Goal: Task Accomplishment & Management: Manage account settings

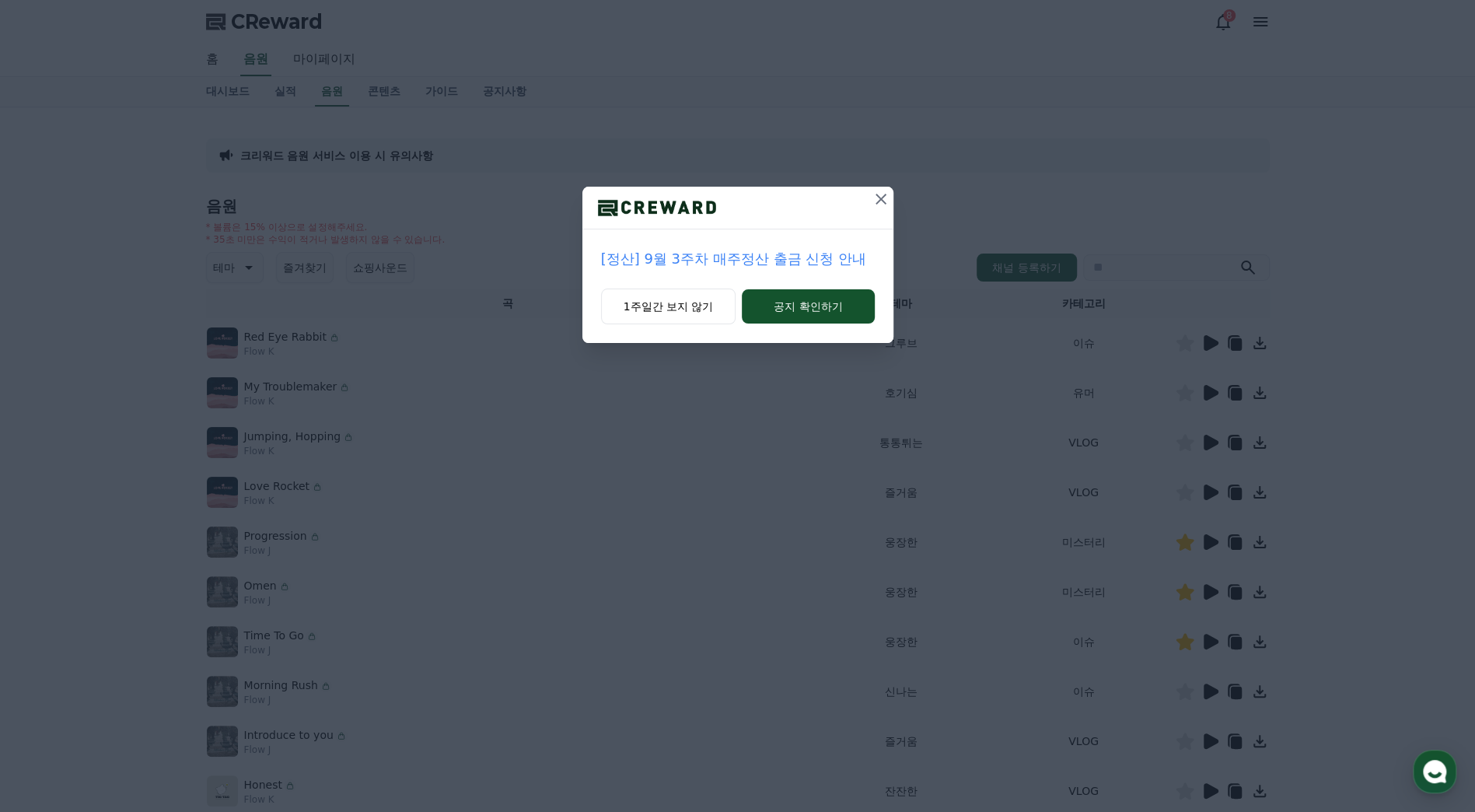
click at [809, 261] on p "[정산] 9월 3주차 매주정산 출금 신청 안내" at bounding box center [738, 259] width 274 height 22
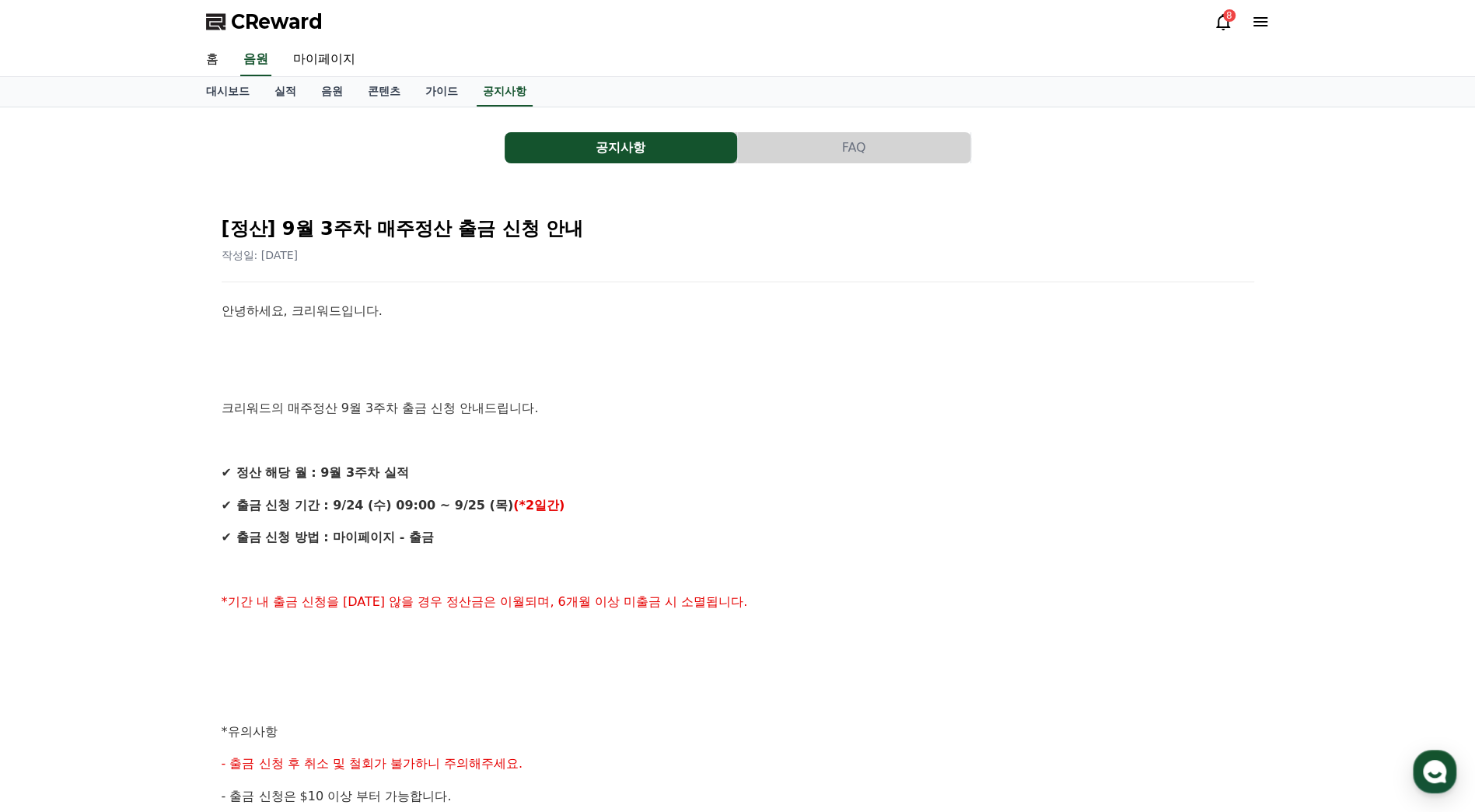
click at [523, 416] on p "크리워드의 매주정산 9월 3주차 출금 신청 안내드립니다." at bounding box center [738, 408] width 1033 height 20
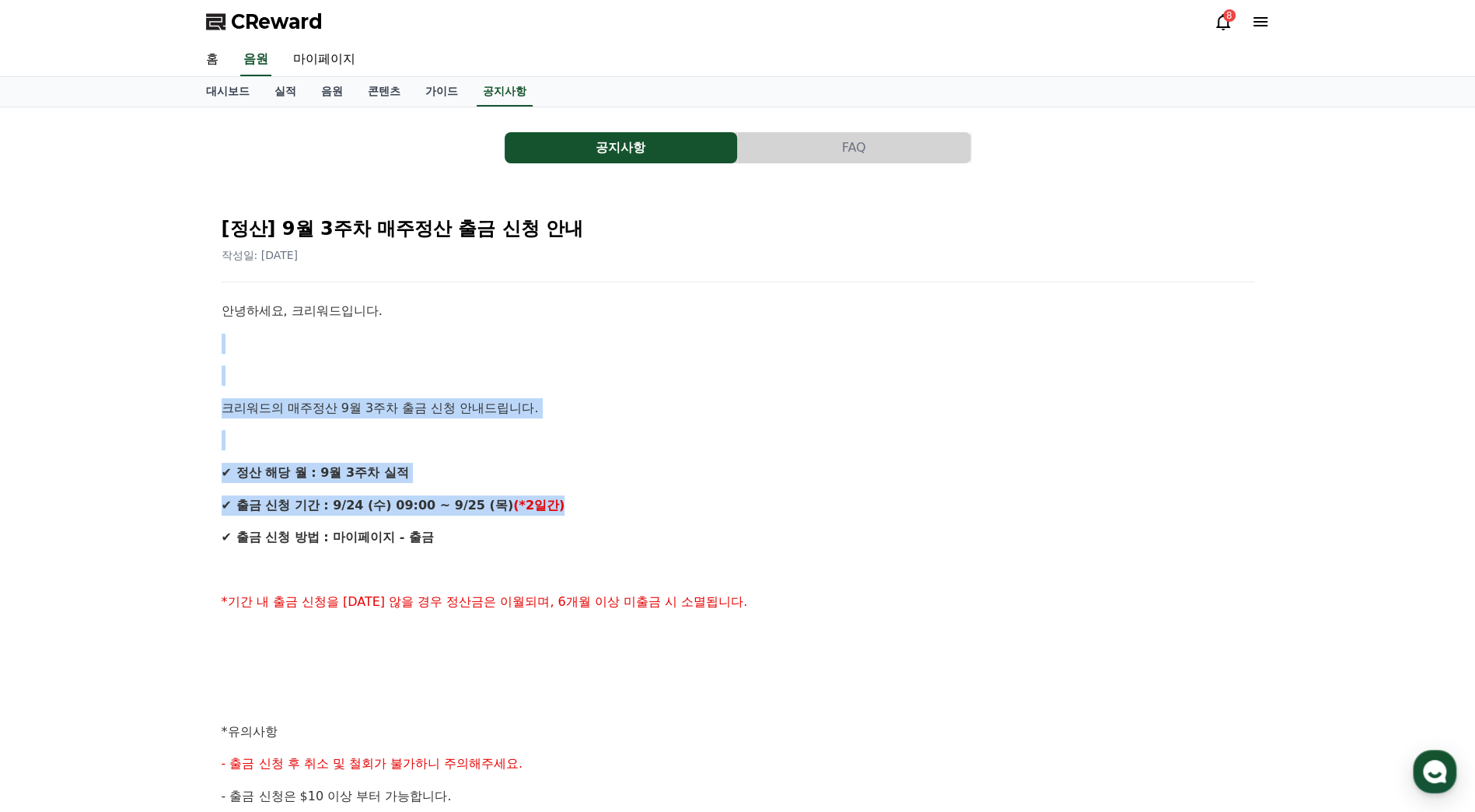
drag, startPoint x: 529, startPoint y: 350, endPoint x: 630, endPoint y: 517, distance: 195.2
click at [630, 517] on div "안녕하세요, 크리워드입니다. 크리워드의 매주정산 9월 3주차 출금 신청 안내드립니다. ✔ 정산 해당 월 : 9월 3주차 실적 ✔ 출금 신청 기…" at bounding box center [738, 747] width 1033 height 894
drag, startPoint x: 630, startPoint y: 517, endPoint x: 732, endPoint y: 513, distance: 102.1
click at [679, 544] on p "✔ 출금 신청 방법 : 마이페이지 - 출금" at bounding box center [738, 537] width 1033 height 20
click at [909, 447] on p at bounding box center [738, 440] width 1033 height 20
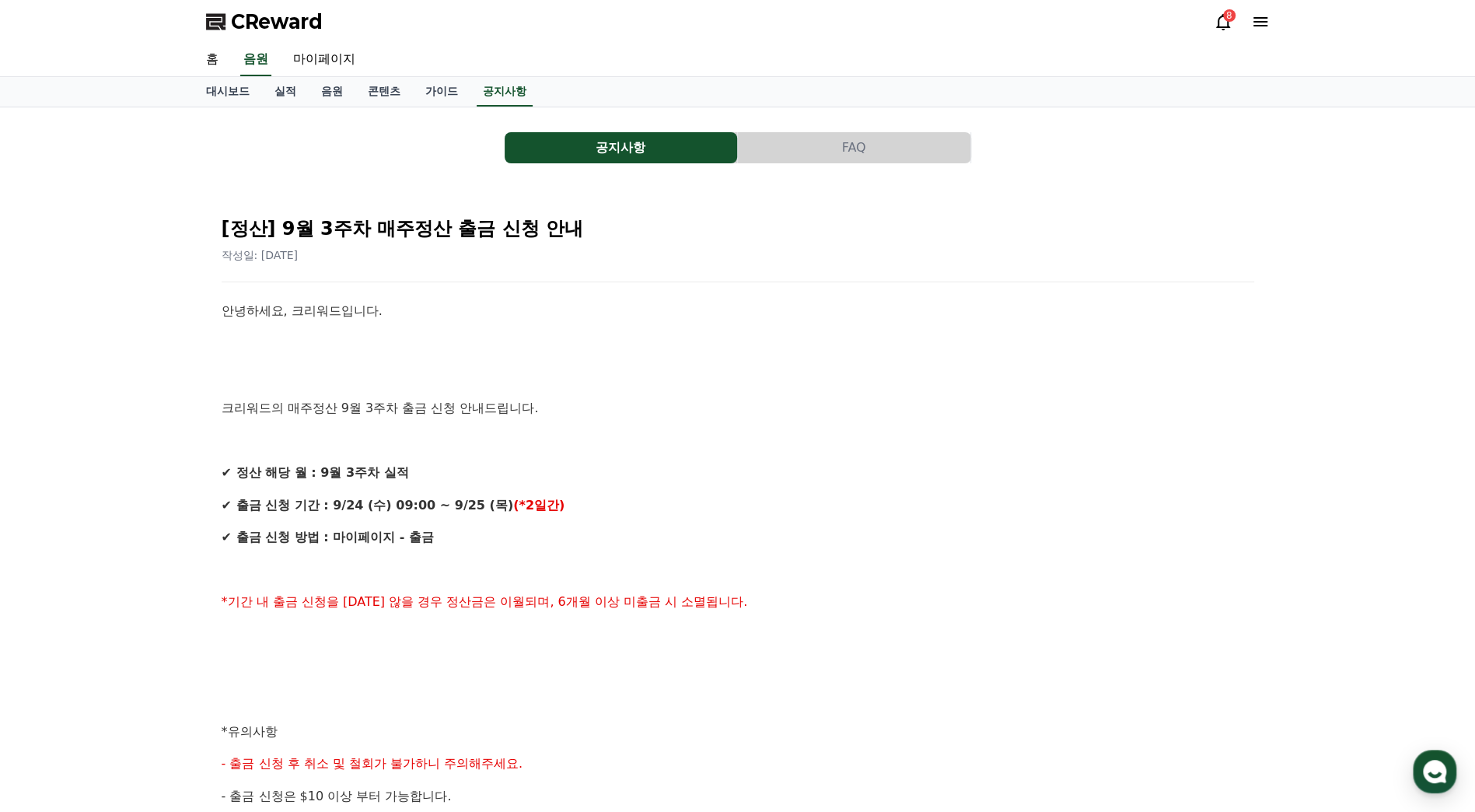
click at [543, 518] on div "안녕하세요, 크리워드입니다. 크리워드의 매주정산 9월 3주차 출금 신청 안내드립니다. ✔ 정산 해당 월 : 9월 3주차 실적 ✔ 출금 신청 기…" at bounding box center [738, 747] width 1033 height 894
click at [218, 64] on link "홈" at bounding box center [212, 60] width 38 height 33
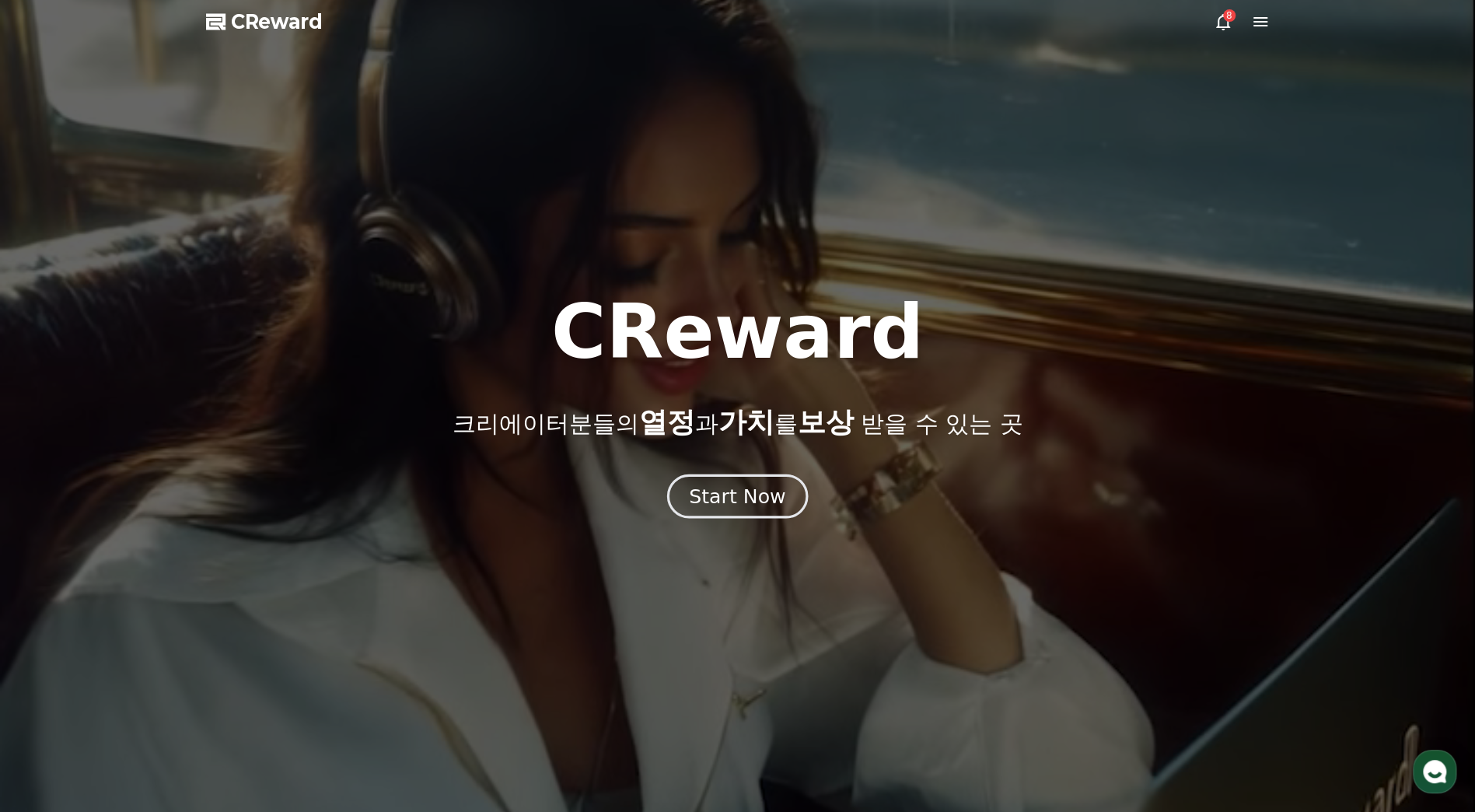
click at [719, 497] on div "Start Now" at bounding box center [737, 496] width 96 height 27
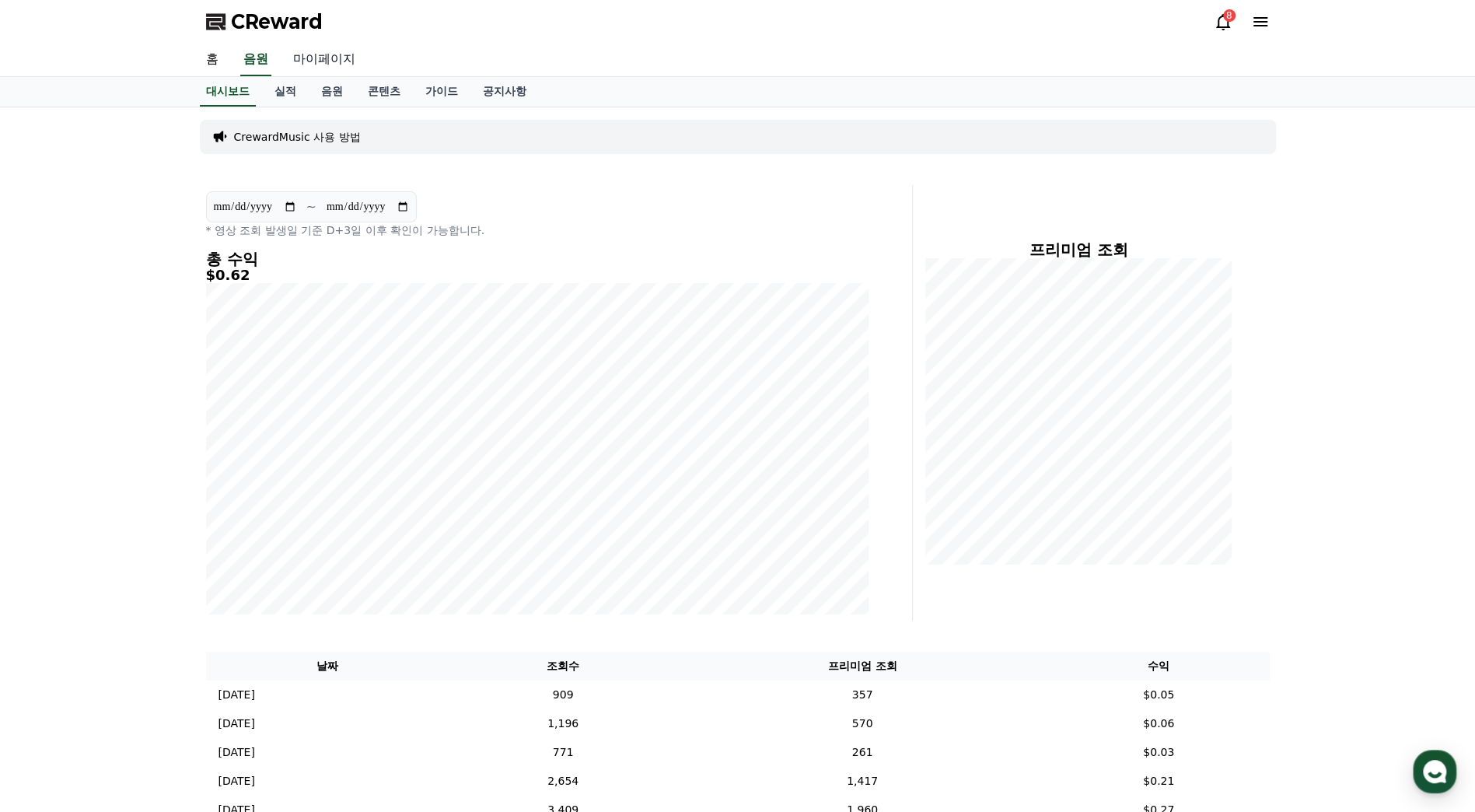
click at [335, 59] on link "마이페이지" at bounding box center [324, 60] width 87 height 33
select select "**********"
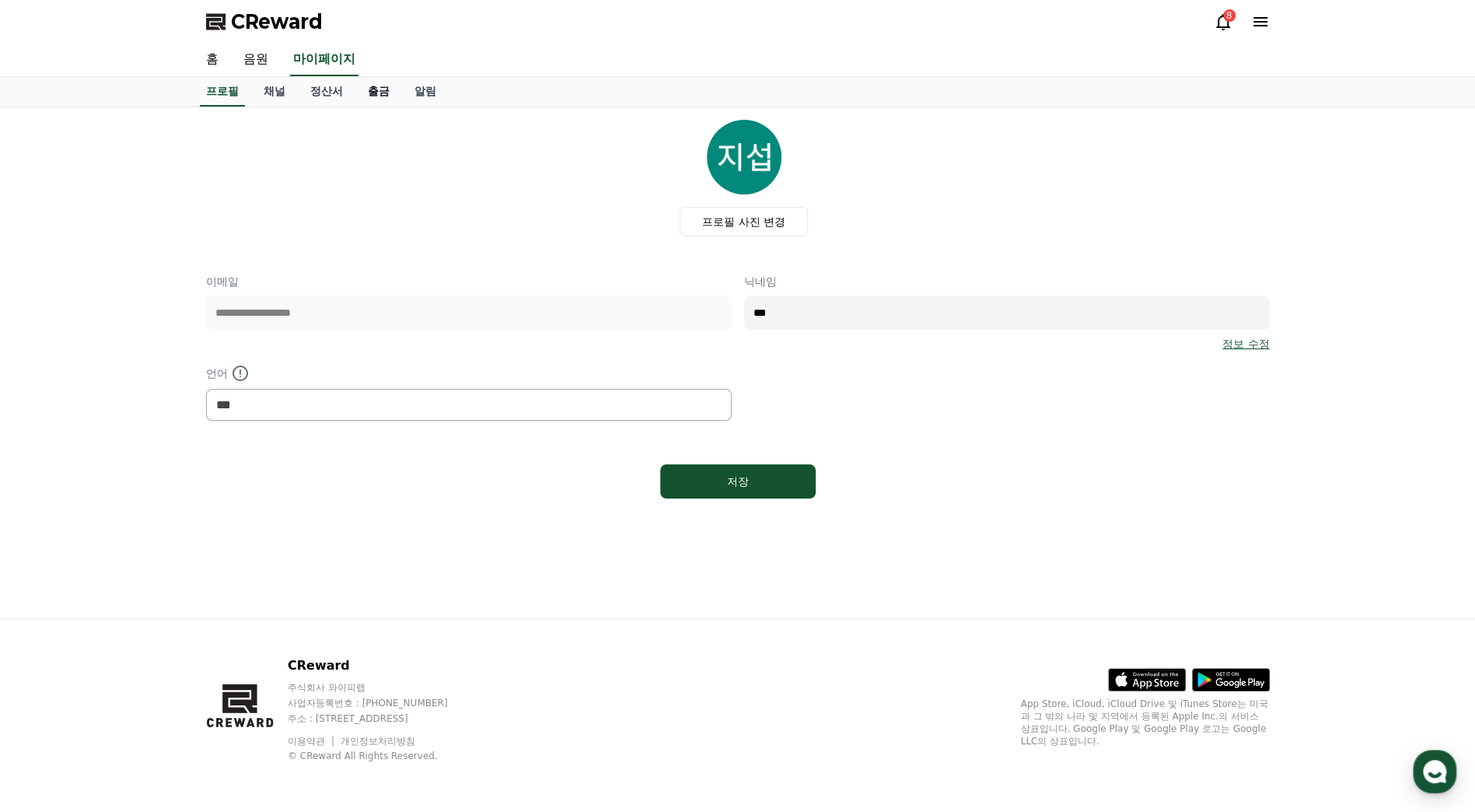
click at [380, 98] on link "출금" at bounding box center [379, 92] width 47 height 29
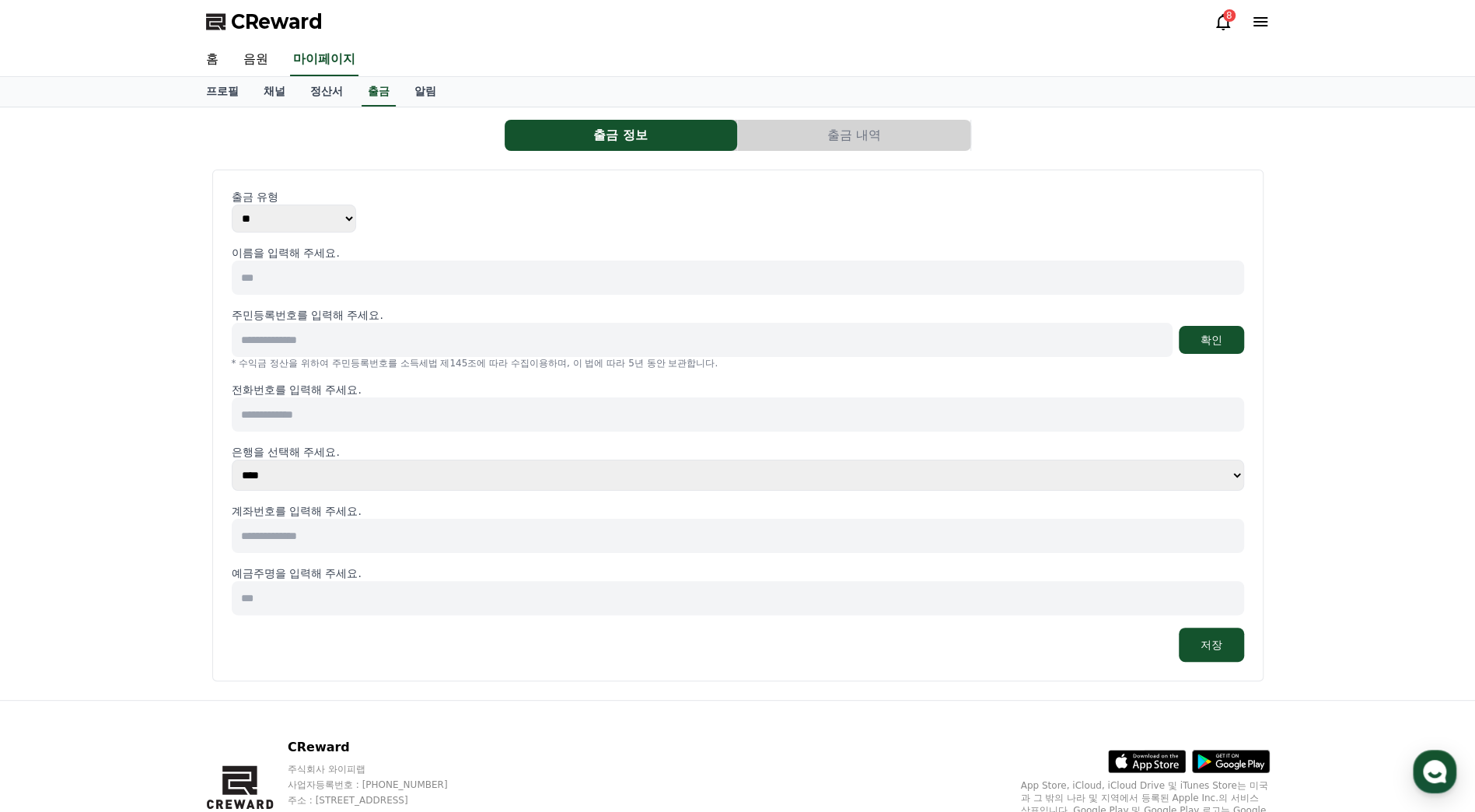
click at [322, 283] on input at bounding box center [738, 277] width 1012 height 34
type input "***"
type input "**********"
click at [1179, 325] on button "확인" at bounding box center [1211, 339] width 65 height 28
click at [332, 411] on input at bounding box center [738, 413] width 1012 height 34
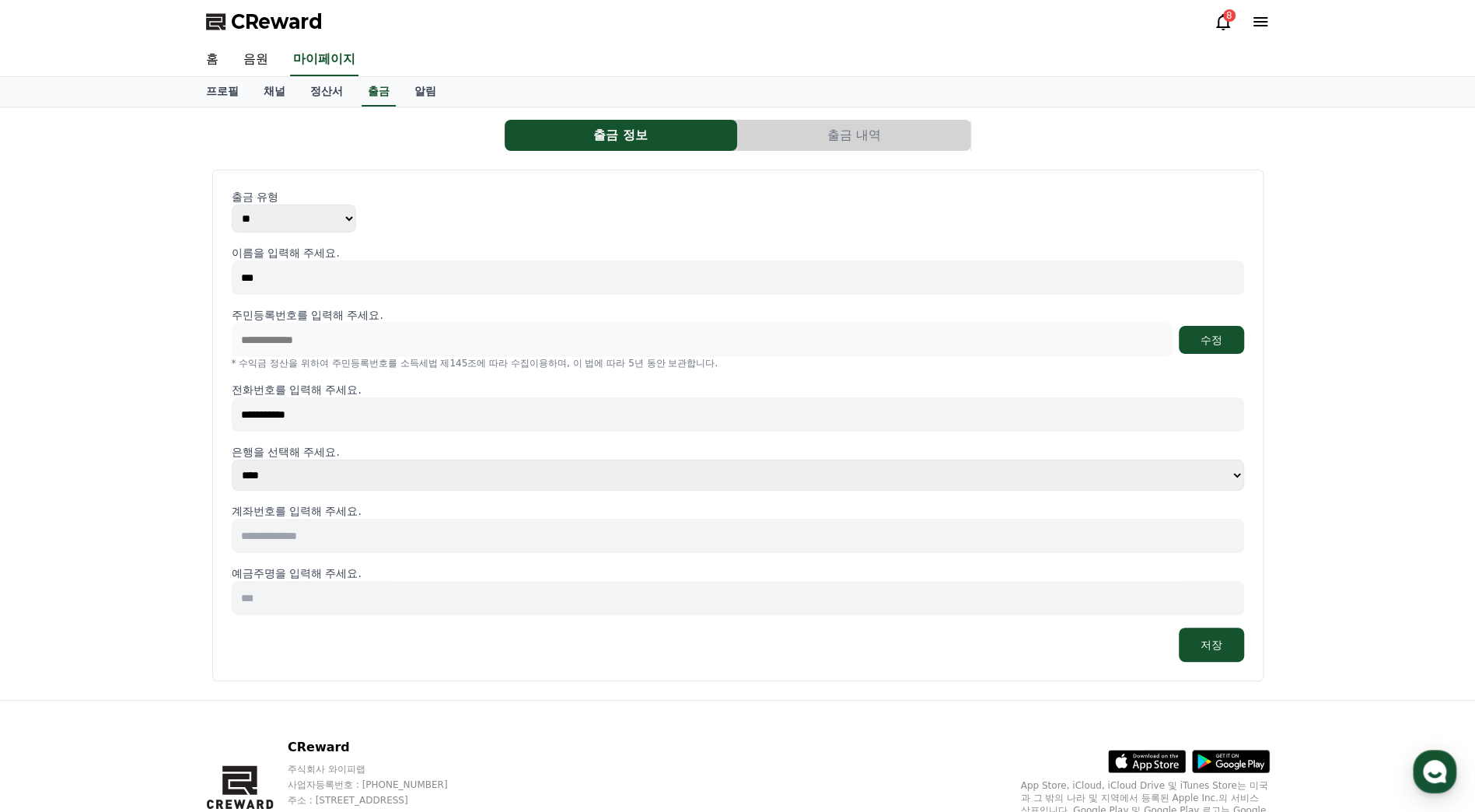
type input "**********"
click at [294, 474] on select "**** **** **** **** **** **** **** ** ** ** ** **** *** **** **** *****" at bounding box center [738, 475] width 1013 height 31
select select "**********"
click at [232, 459] on select "**** **** **** **** **** **** **** ** ** ** ** **** *** **** **** *****" at bounding box center [738, 475] width 1013 height 31
click at [335, 535] on input at bounding box center [738, 535] width 1012 height 34
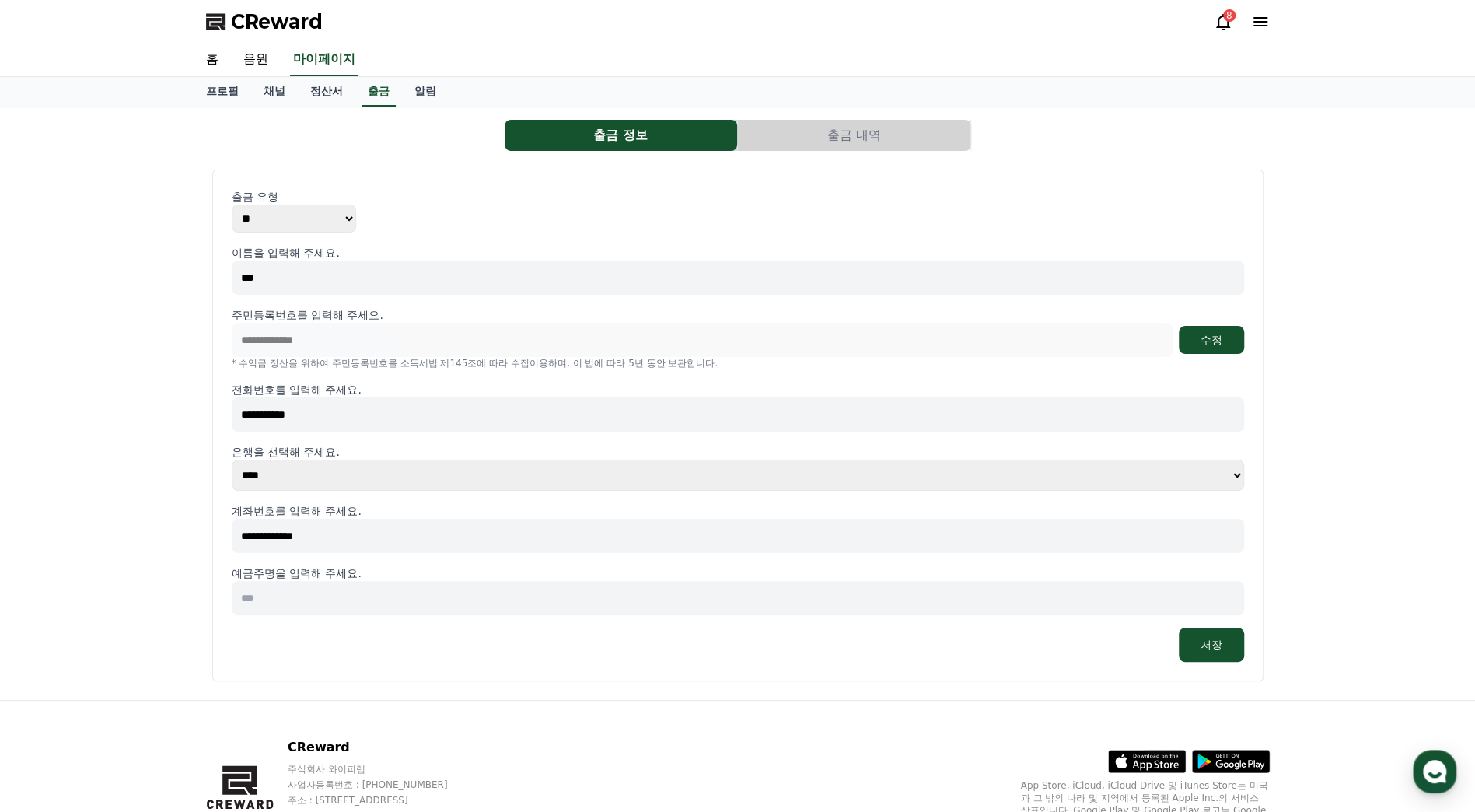
type input "**********"
type input "***"
click at [1213, 650] on button "저장" at bounding box center [1211, 644] width 65 height 34
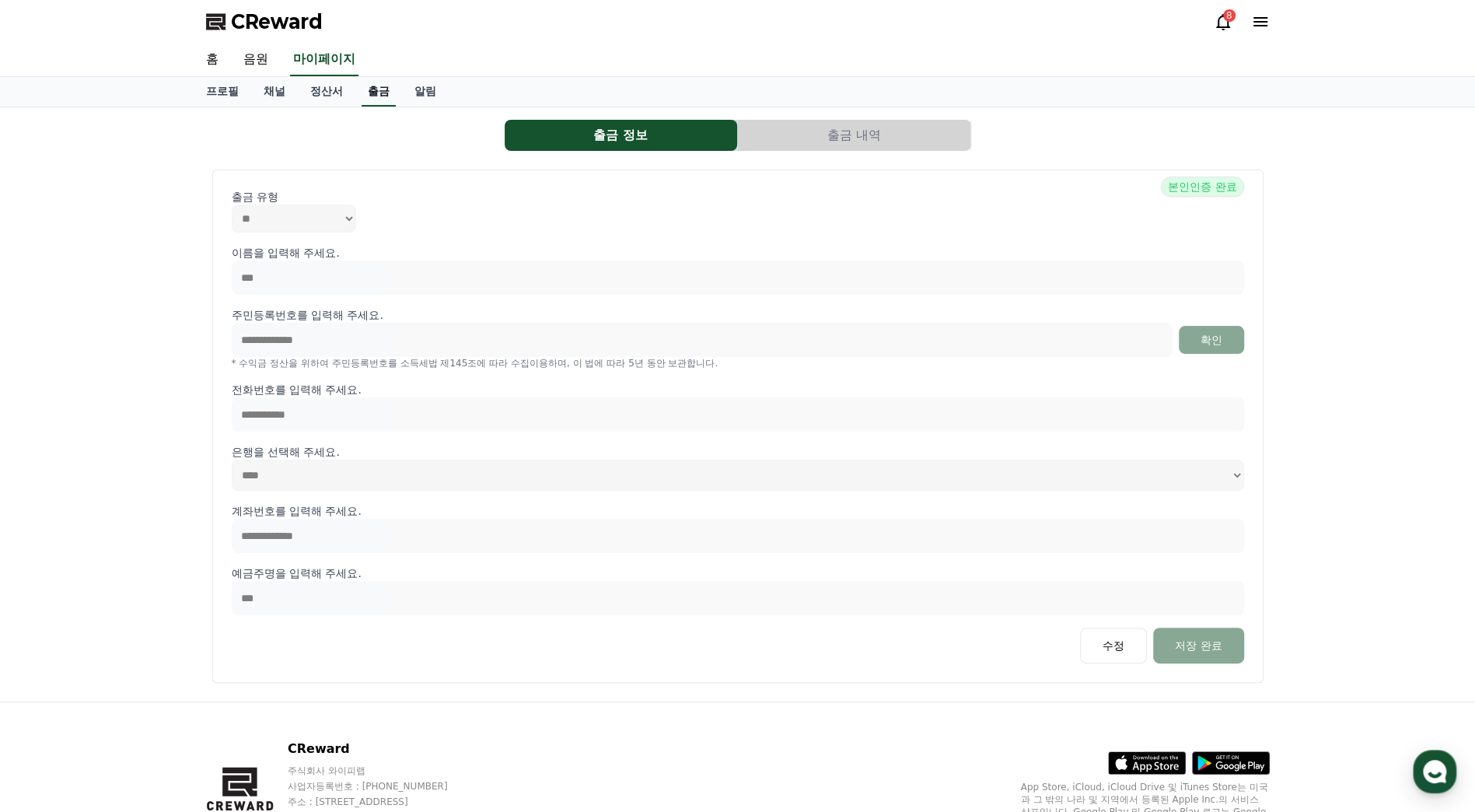
click at [377, 94] on link "출금" at bounding box center [378, 92] width 34 height 29
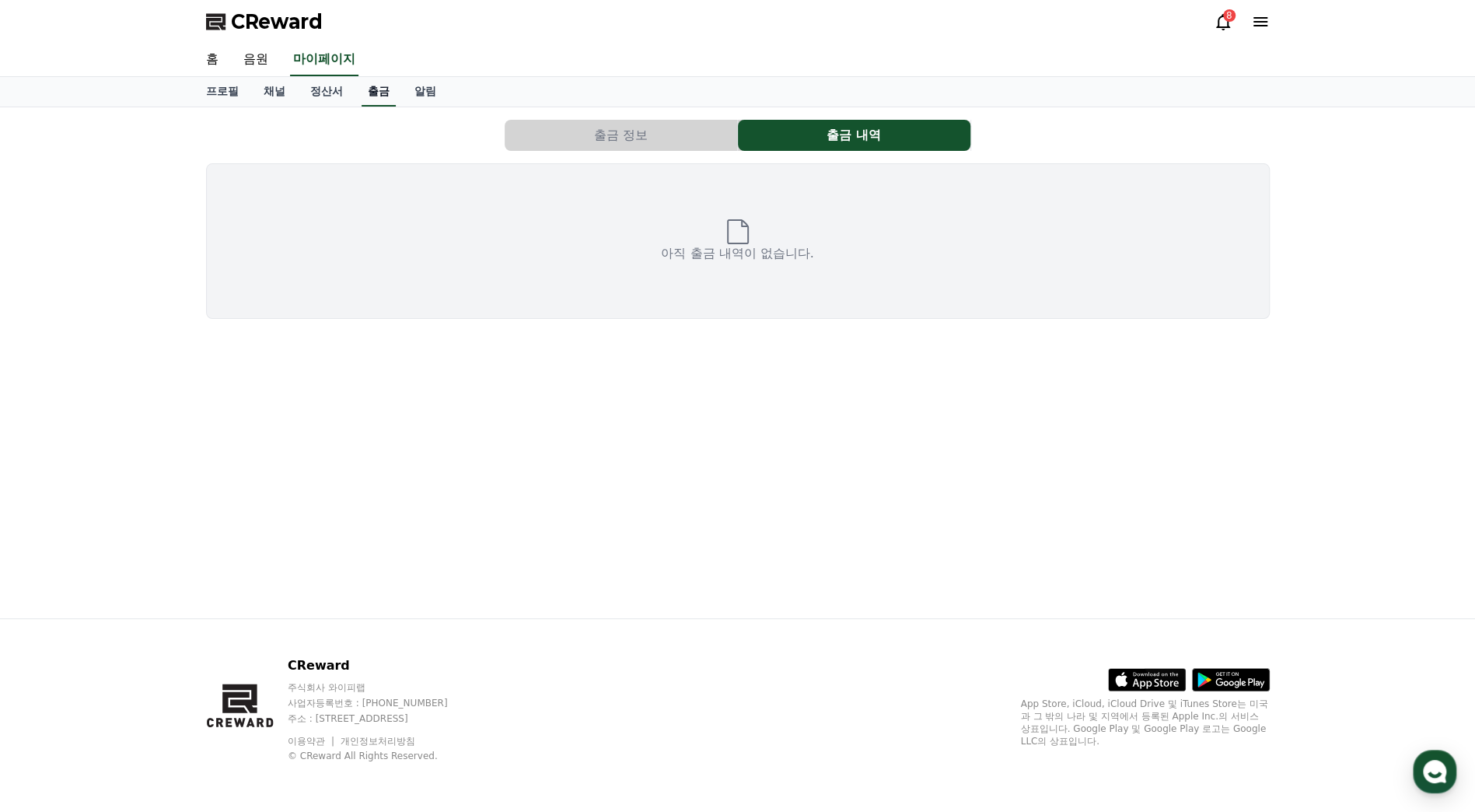
click at [377, 94] on link "출금" at bounding box center [378, 92] width 34 height 29
click at [607, 136] on button "출금 정보" at bounding box center [622, 136] width 233 height 31
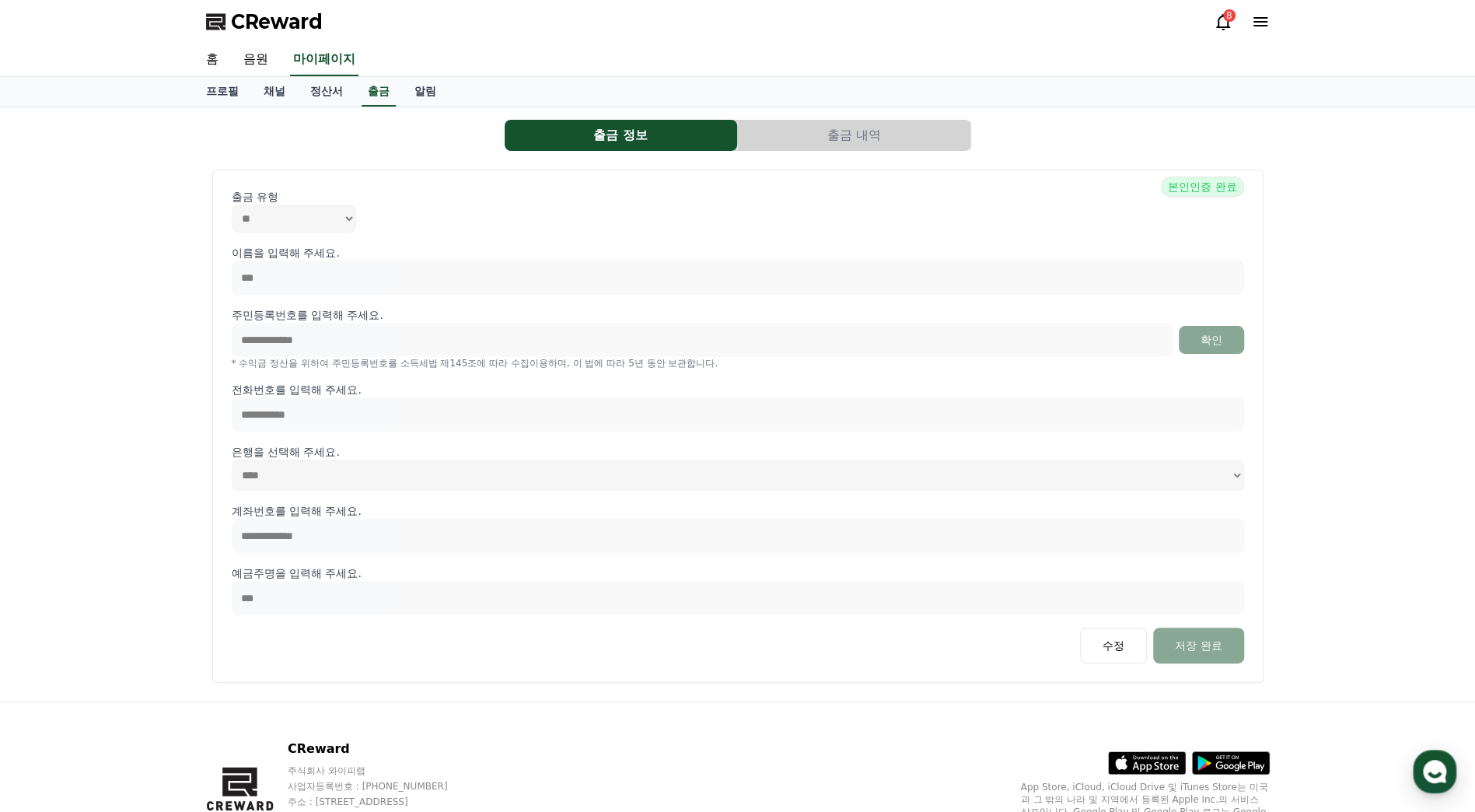
click at [843, 148] on button "출금 내역" at bounding box center [854, 136] width 233 height 31
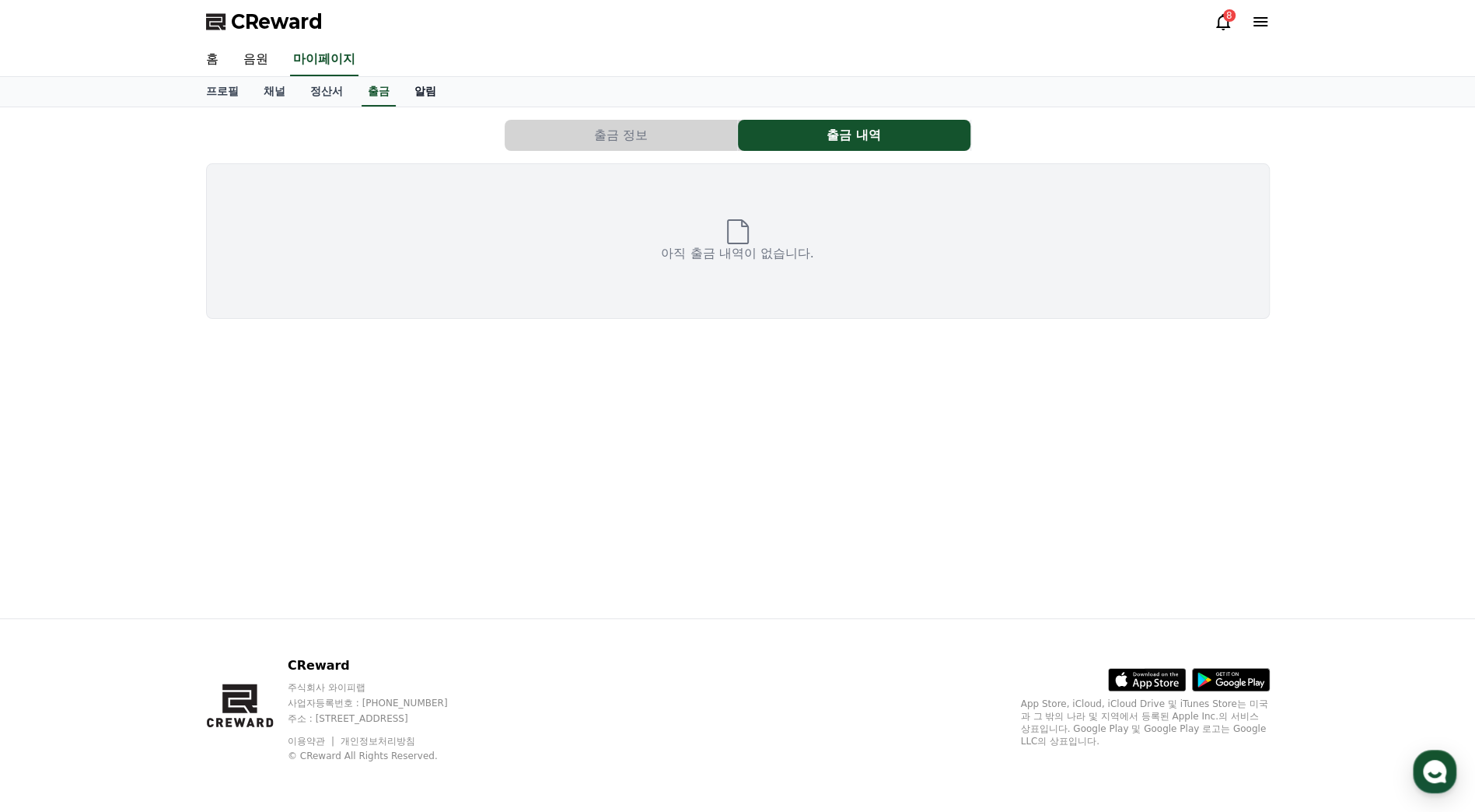
click at [439, 93] on link "알림" at bounding box center [425, 92] width 47 height 29
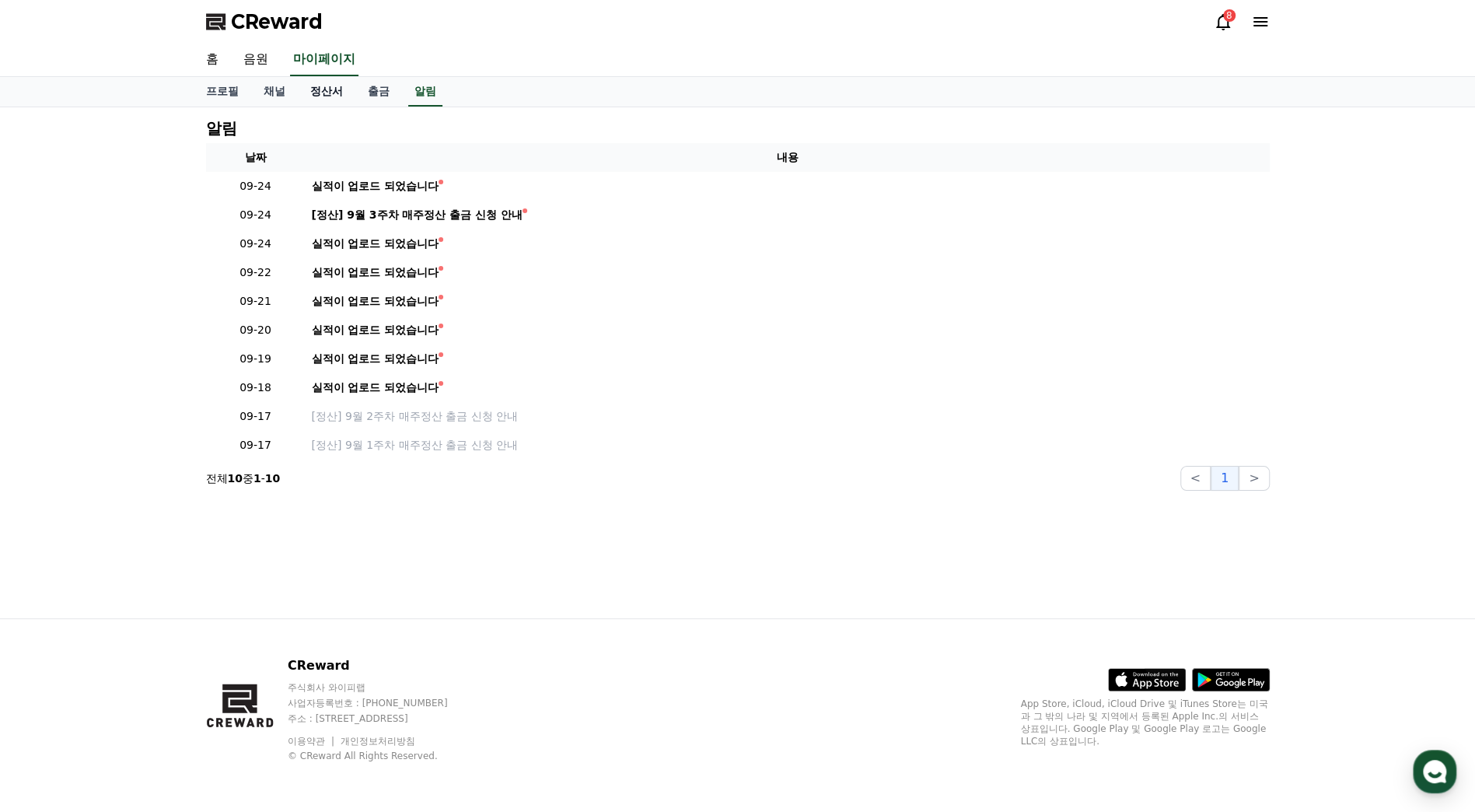
click at [333, 94] on link "정산서" at bounding box center [326, 92] width 58 height 29
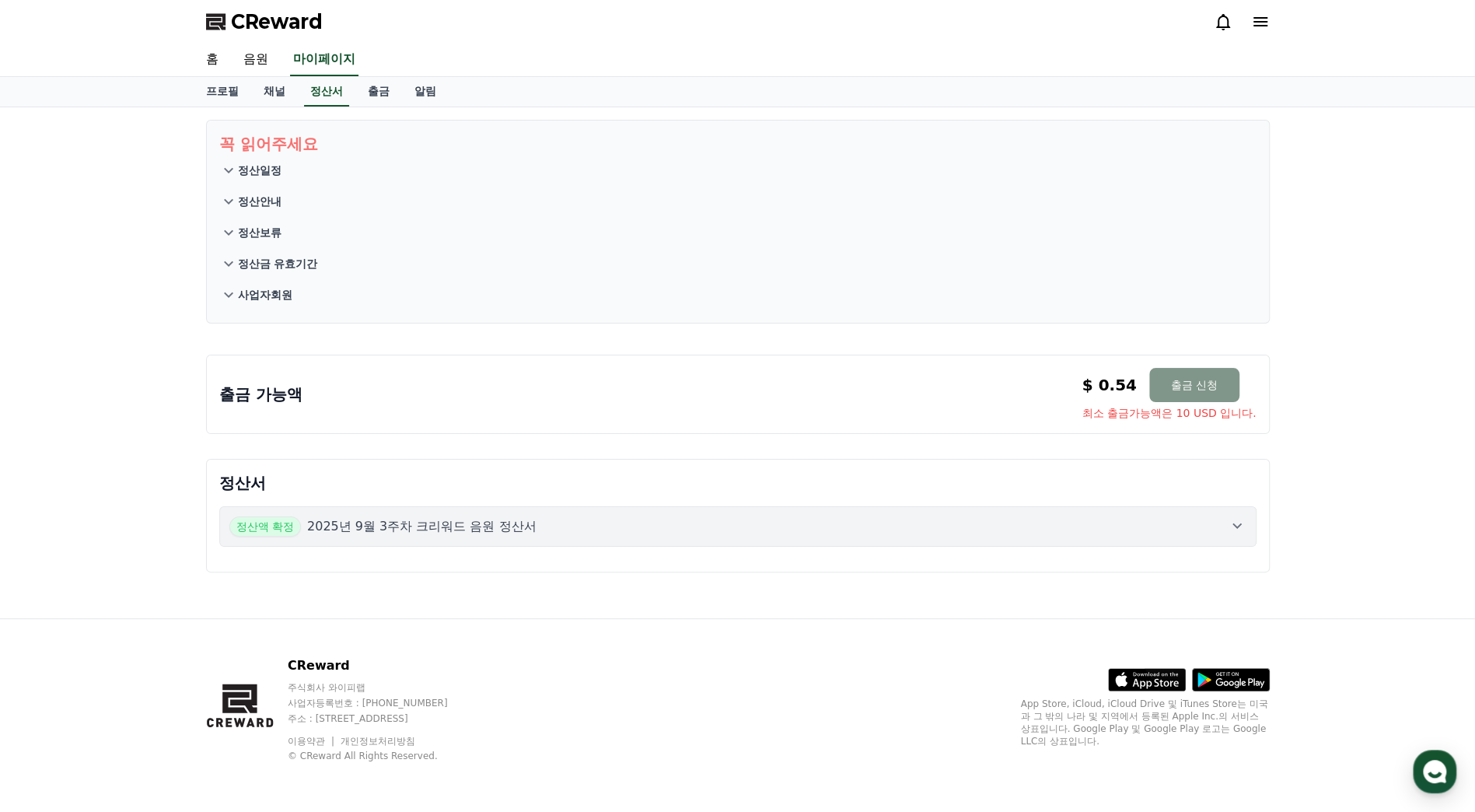
click at [1216, 390] on button "출금 신청" at bounding box center [1194, 384] width 90 height 34
drag, startPoint x: 1074, startPoint y: 383, endPoint x: 1233, endPoint y: 379, distance: 159.1
click at [1233, 379] on div "출금 가능액 $ 0.54 출금 신청 최소 출금가능액은 10 USD 입니다. $ 0.54 출금 신청 최소 출금가능액은 10 USD 입니다." at bounding box center [738, 394] width 1038 height 53
copy div "$ 0.54 출금 신청"
drag, startPoint x: 411, startPoint y: 365, endPoint x: 292, endPoint y: 385, distance: 120.7
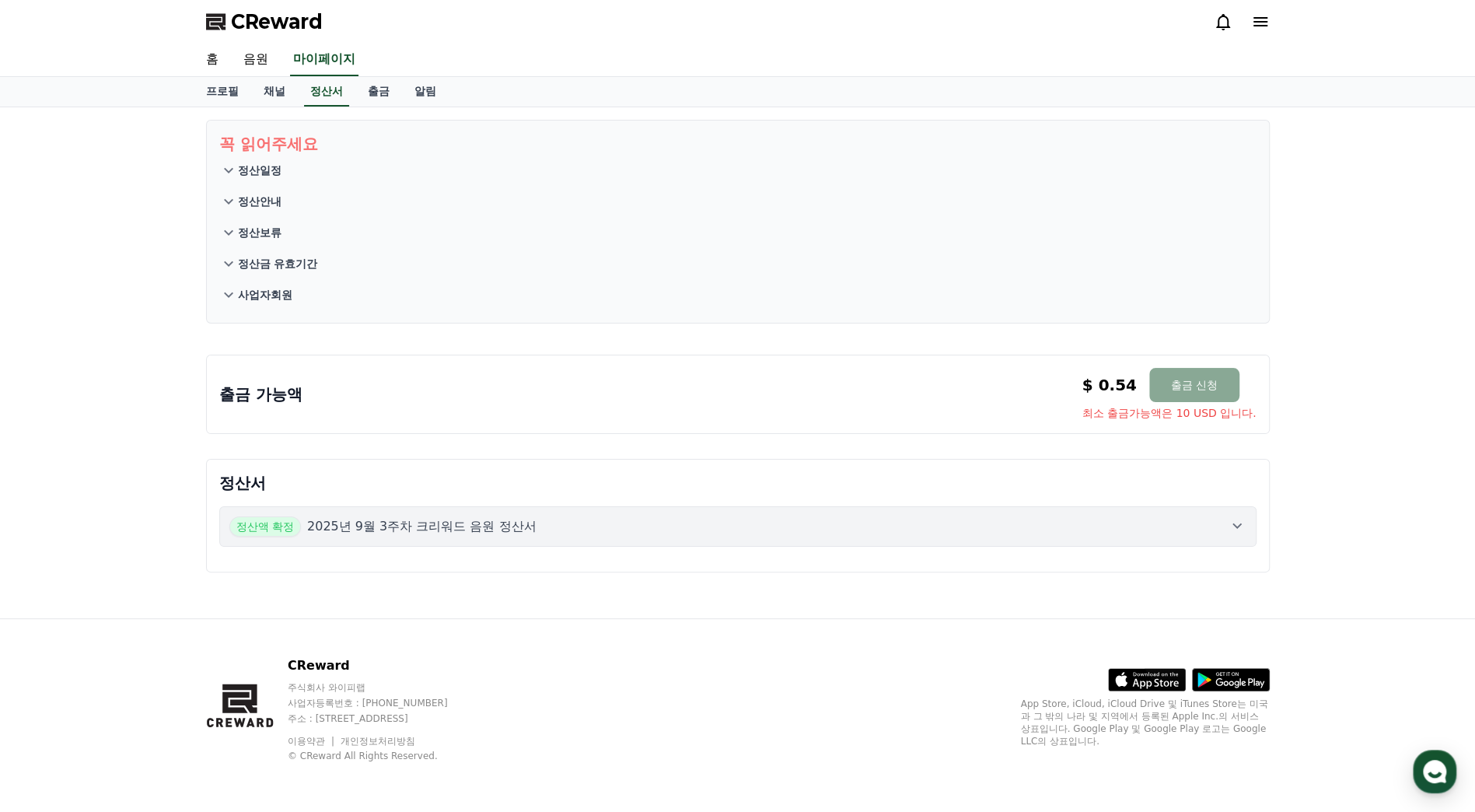
click at [409, 365] on div "출금 가능액 $ 0.54 출금 신청 최소 출금가능액은 10 USD 입니다. $ 0.54 출금 신청 최소 출금가능액은 10 USD 입니다." at bounding box center [738, 394] width 1063 height 80
drag, startPoint x: 213, startPoint y: 392, endPoint x: 1137, endPoint y: 380, distance: 924.1
click at [1137, 380] on div "출금 가능액 $ 0.54 출금 신청 최소 출금가능액은 10 USD 입니다. $ 0.54 출금 신청 최소 출금가능액은 10 USD 입니다." at bounding box center [738, 394] width 1063 height 80
copy div "출금 가능액 $ 0.54"
click at [1338, 422] on div "꼭 읽어주세요 정산일정 정산안내 정산보류 정산금 유효기간 사업자회원 출금 가능액 $ 0.54 출금 신청 최소 출금가능액은 10 USD 입니다.…" at bounding box center [737, 362] width 1475 height 510
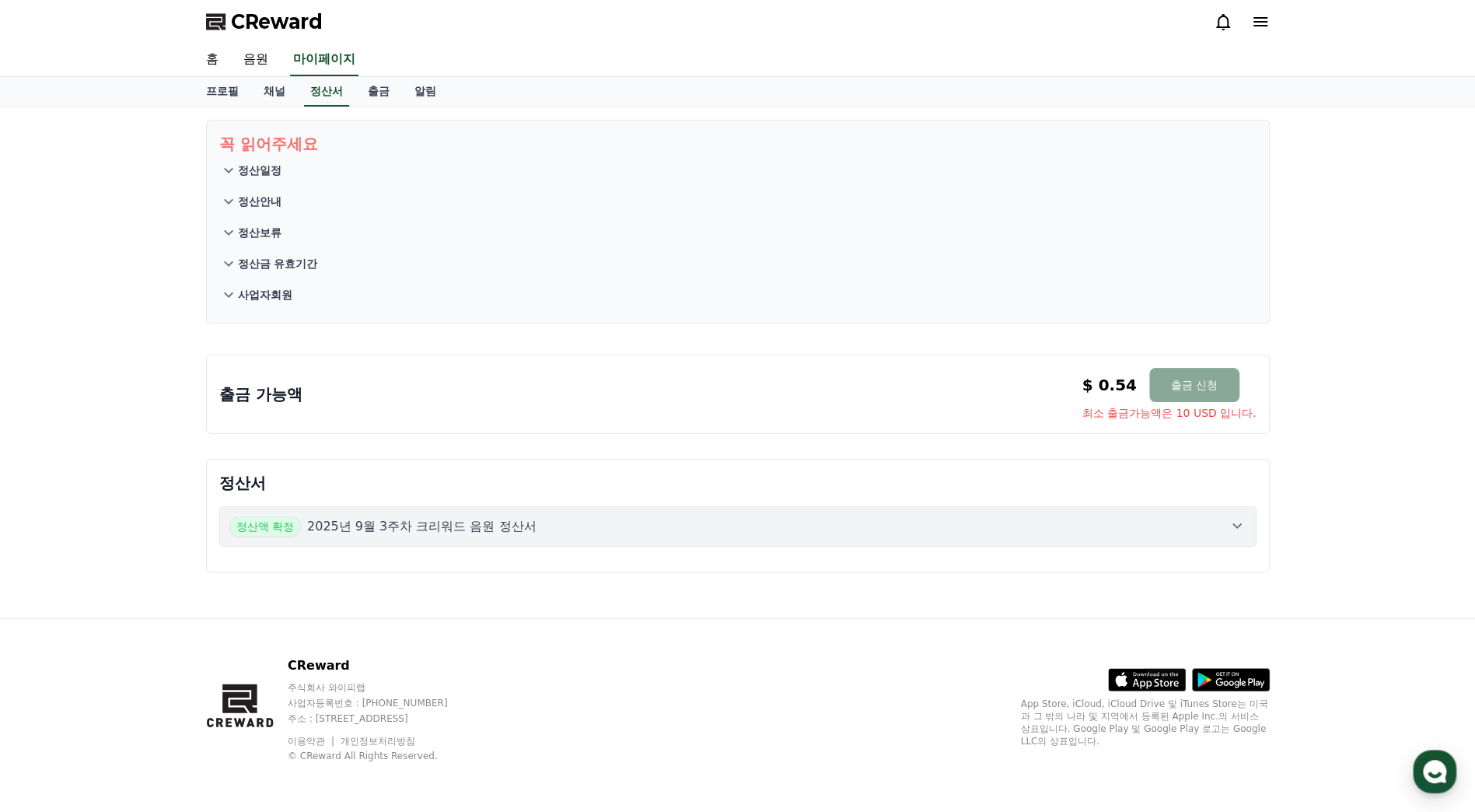
click at [1342, 338] on div "꼭 읽어주세요 정산일정 정산안내 정산보류 정산금 유효기간 사업자회원 출금 가능액 $ 0.54 출금 신청 최소 출금가능액은 10 USD 입니다.…" at bounding box center [737, 362] width 1475 height 510
click at [244, 168] on p "정산일정" at bounding box center [260, 170] width 44 height 16
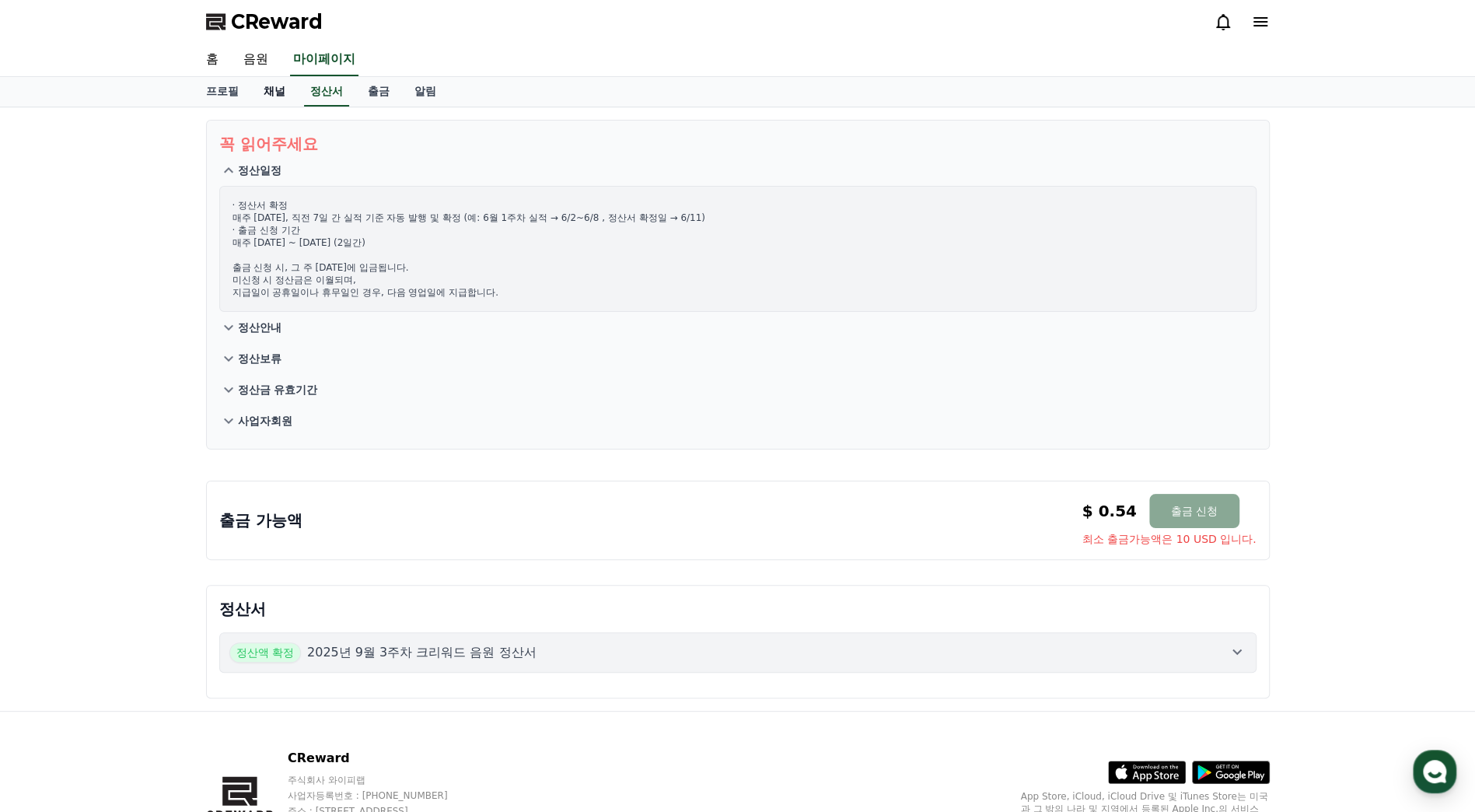
click at [284, 93] on link "채널" at bounding box center [274, 92] width 47 height 29
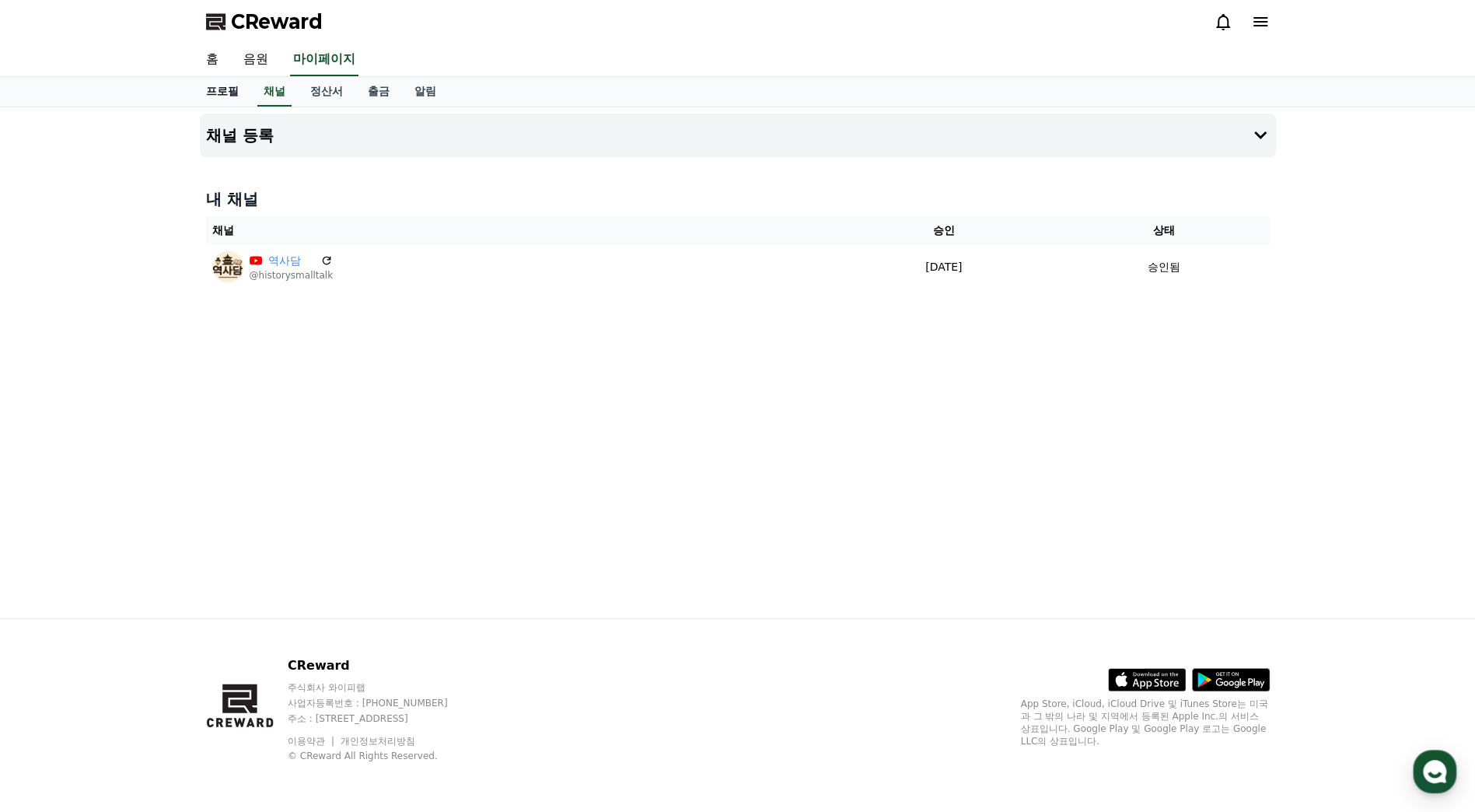
click at [216, 103] on link "프로필" at bounding box center [222, 92] width 58 height 29
select select "**********"
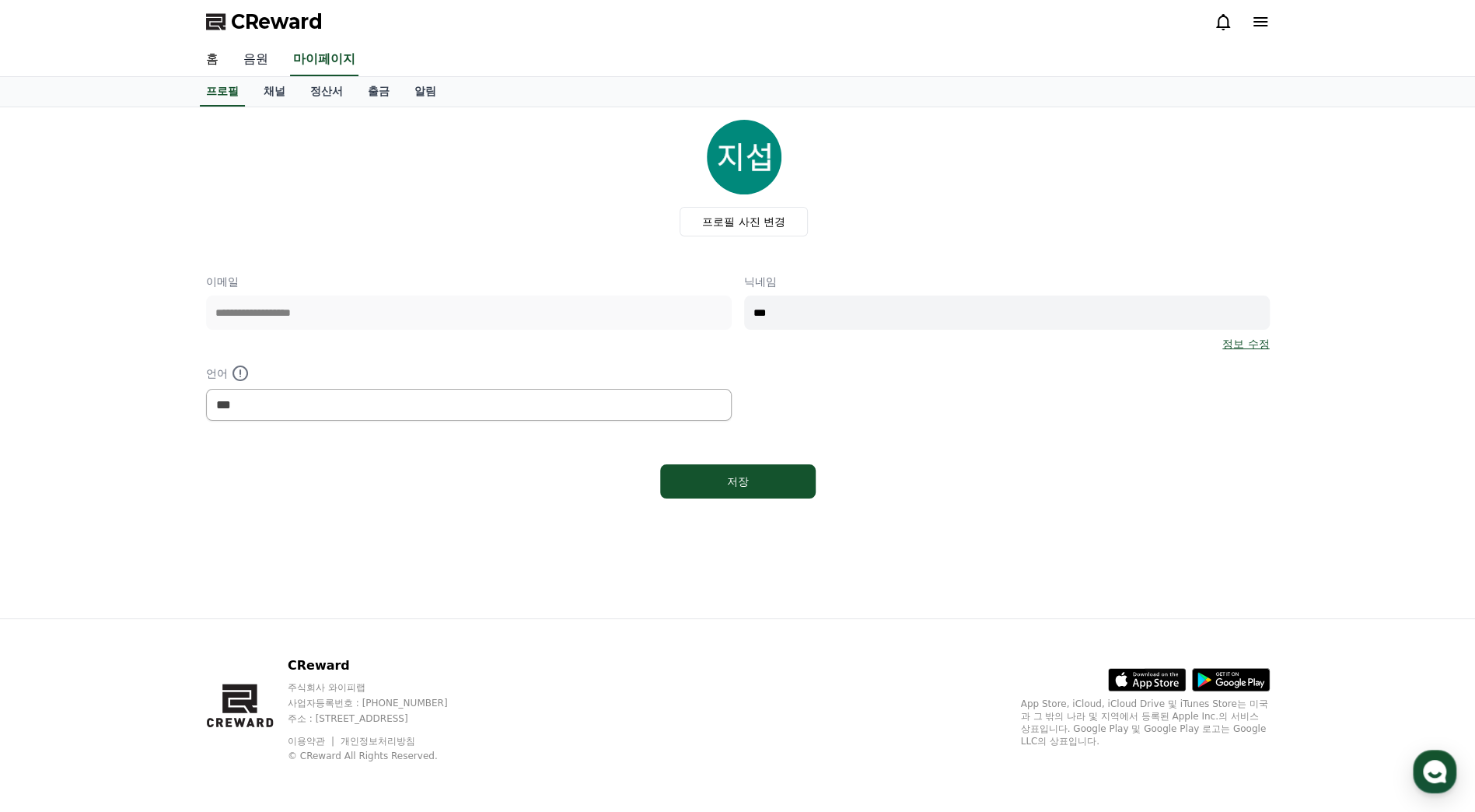
click at [252, 67] on link "음원" at bounding box center [256, 60] width 50 height 33
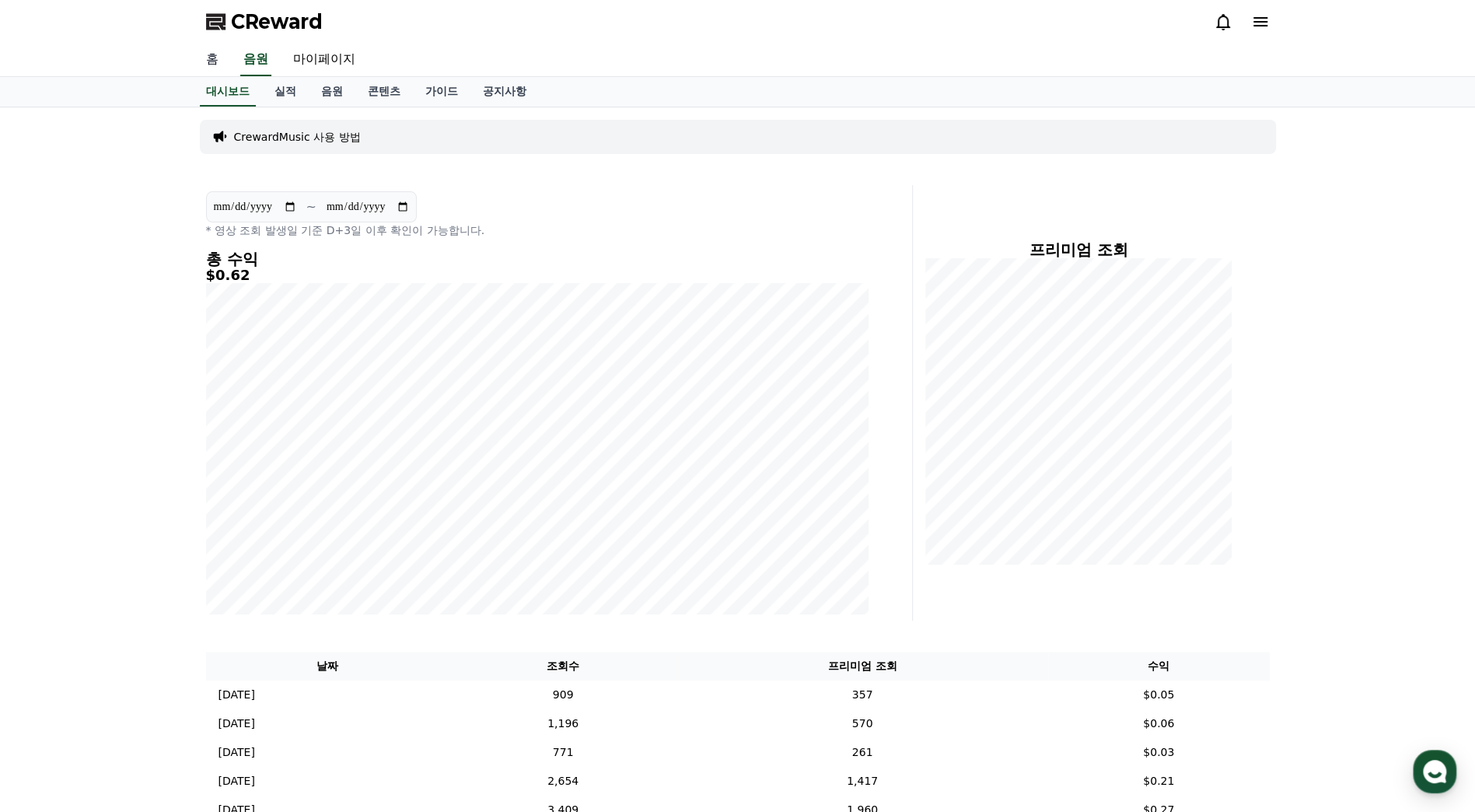
click at [212, 63] on link "홈" at bounding box center [212, 60] width 38 height 33
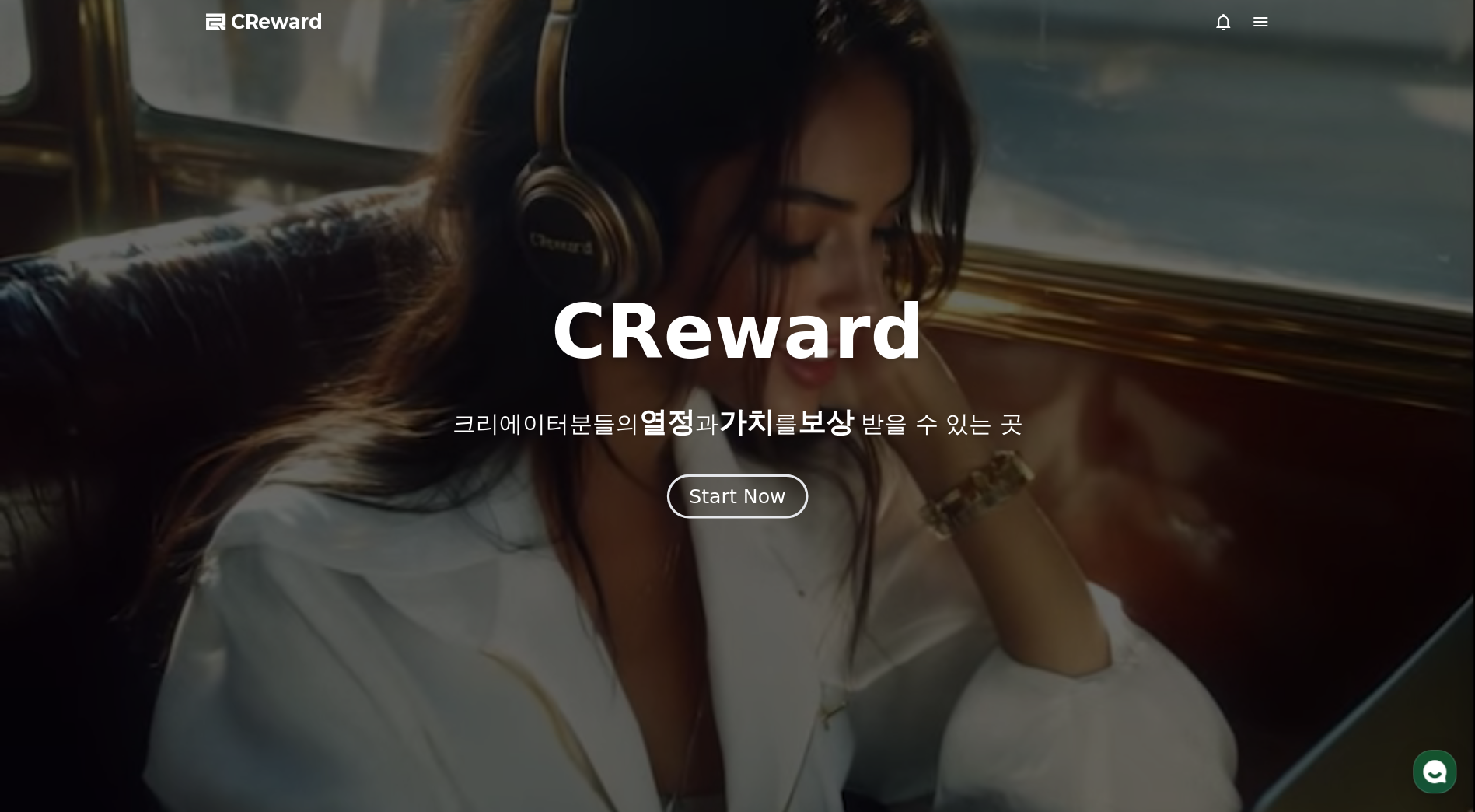
click at [751, 499] on div "Start Now" at bounding box center [737, 496] width 96 height 27
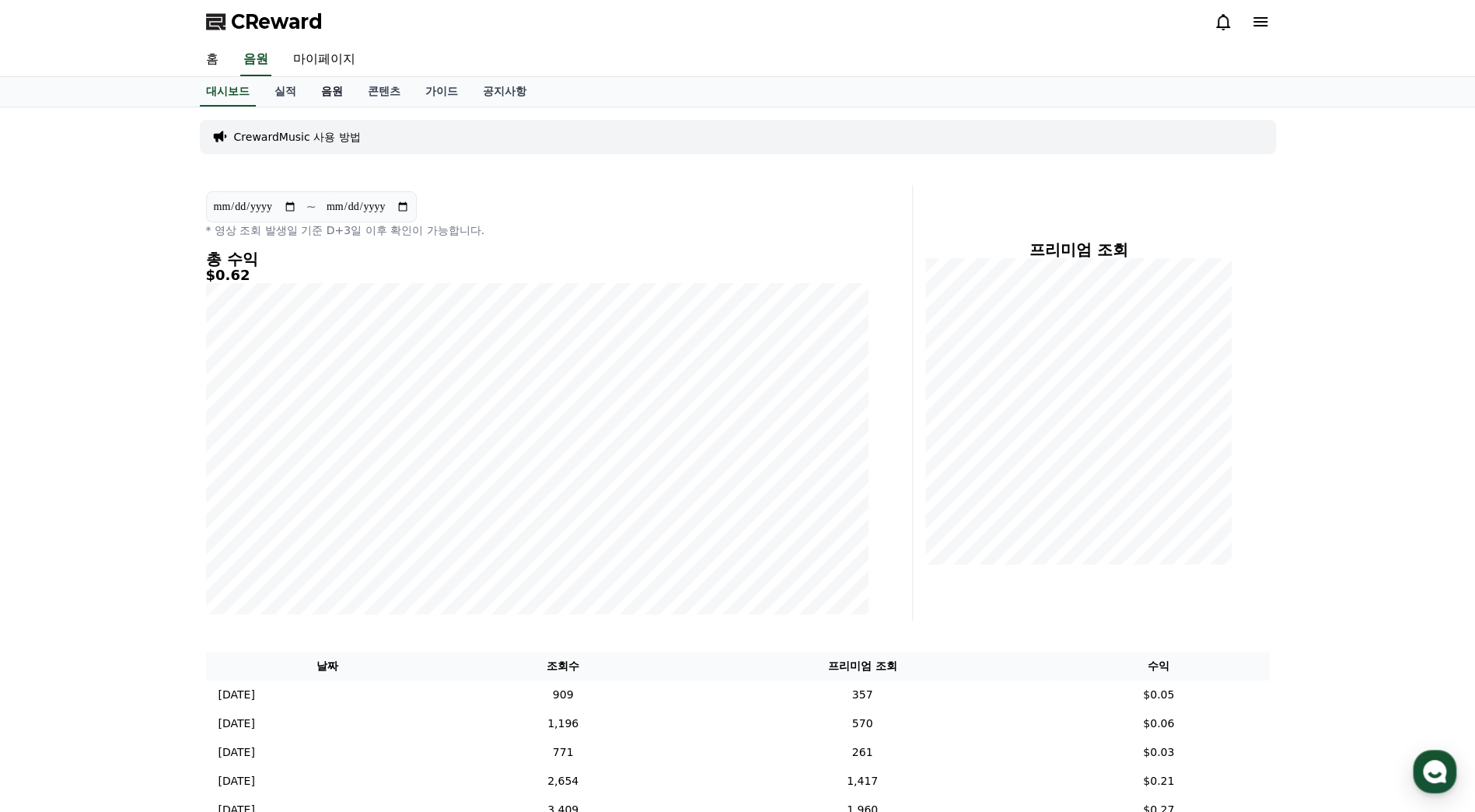
click at [328, 86] on link "음원" at bounding box center [332, 92] width 47 height 29
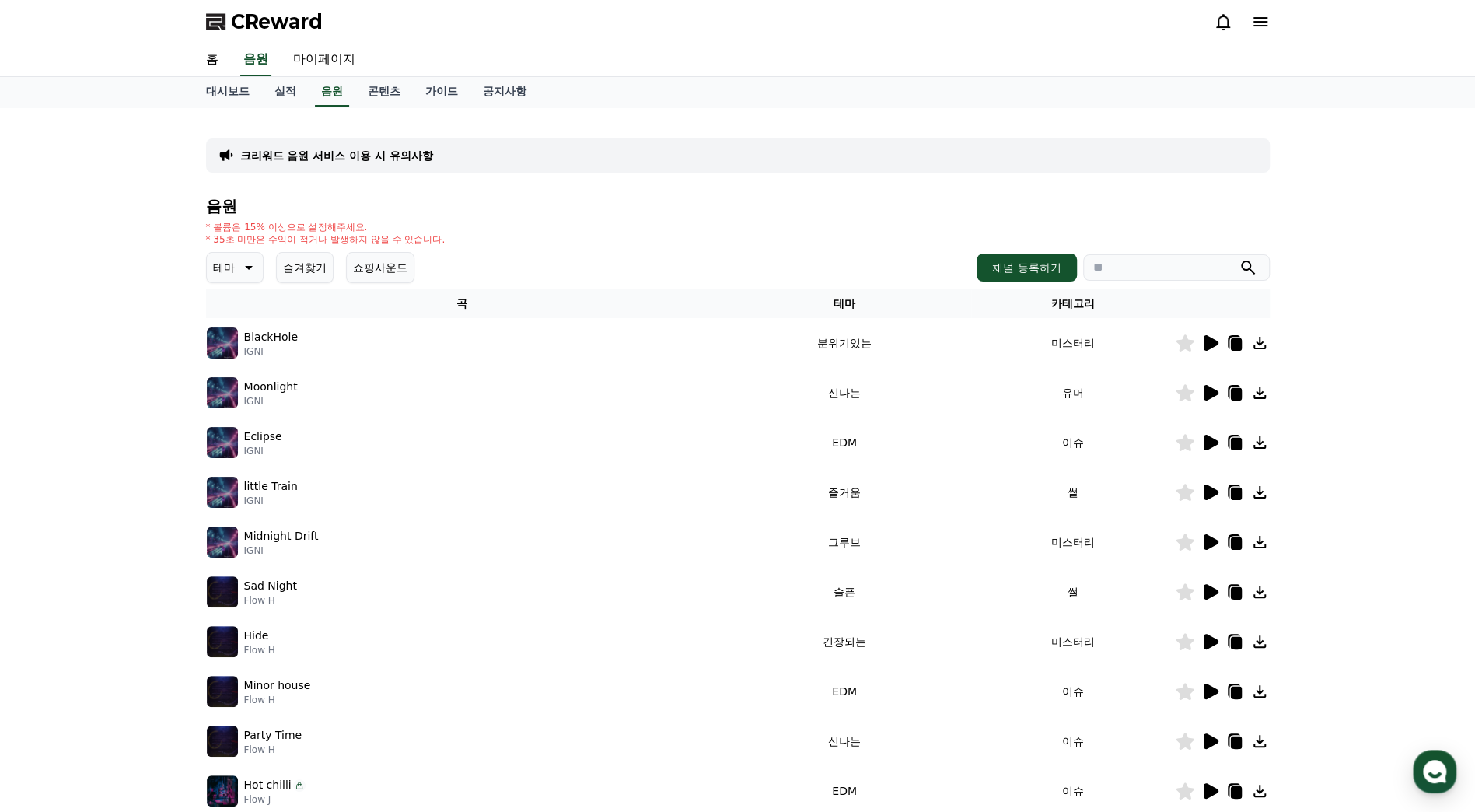
click at [1214, 391] on icon at bounding box center [1211, 392] width 15 height 16
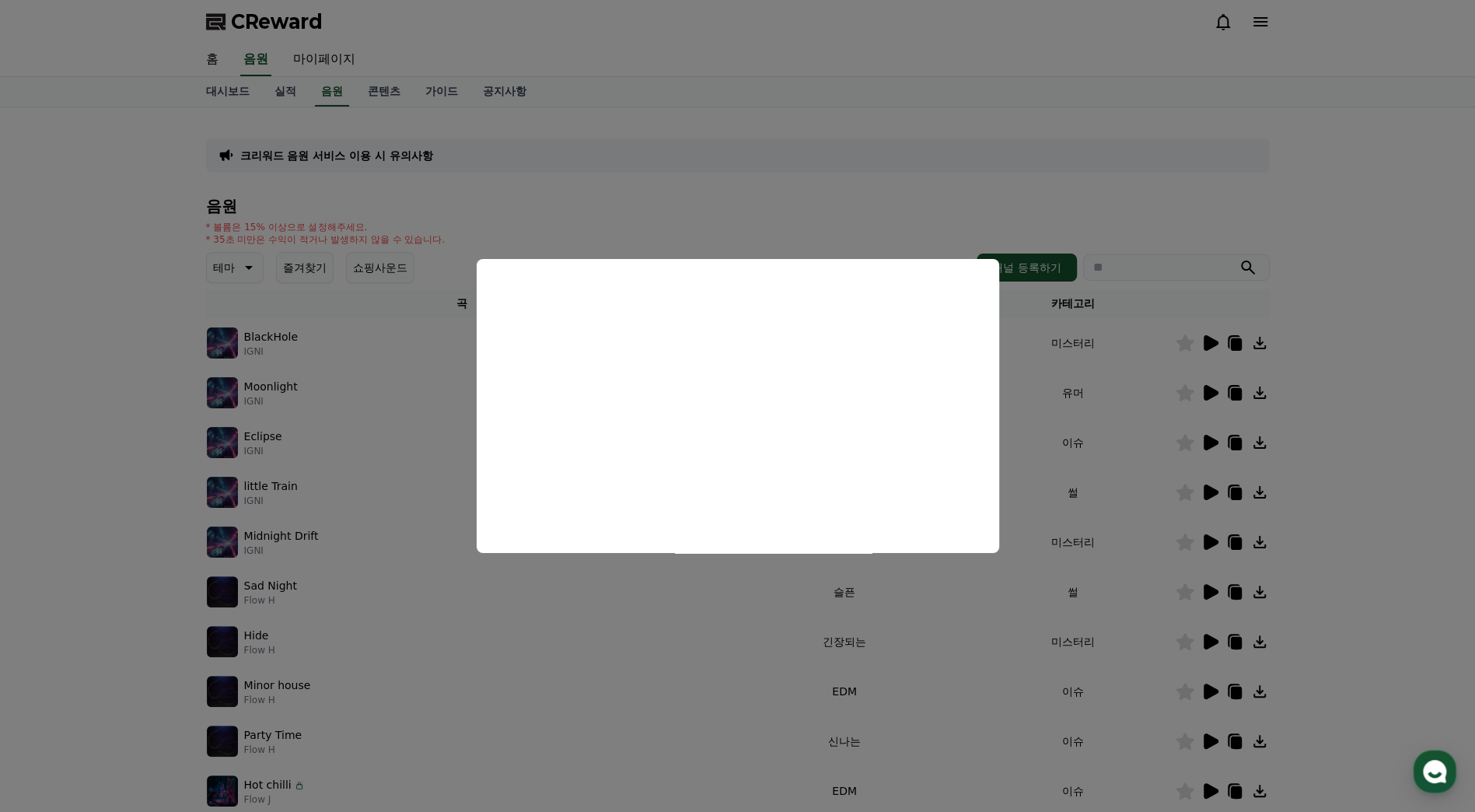
click at [66, 552] on button "close modal" at bounding box center [737, 406] width 1475 height 812
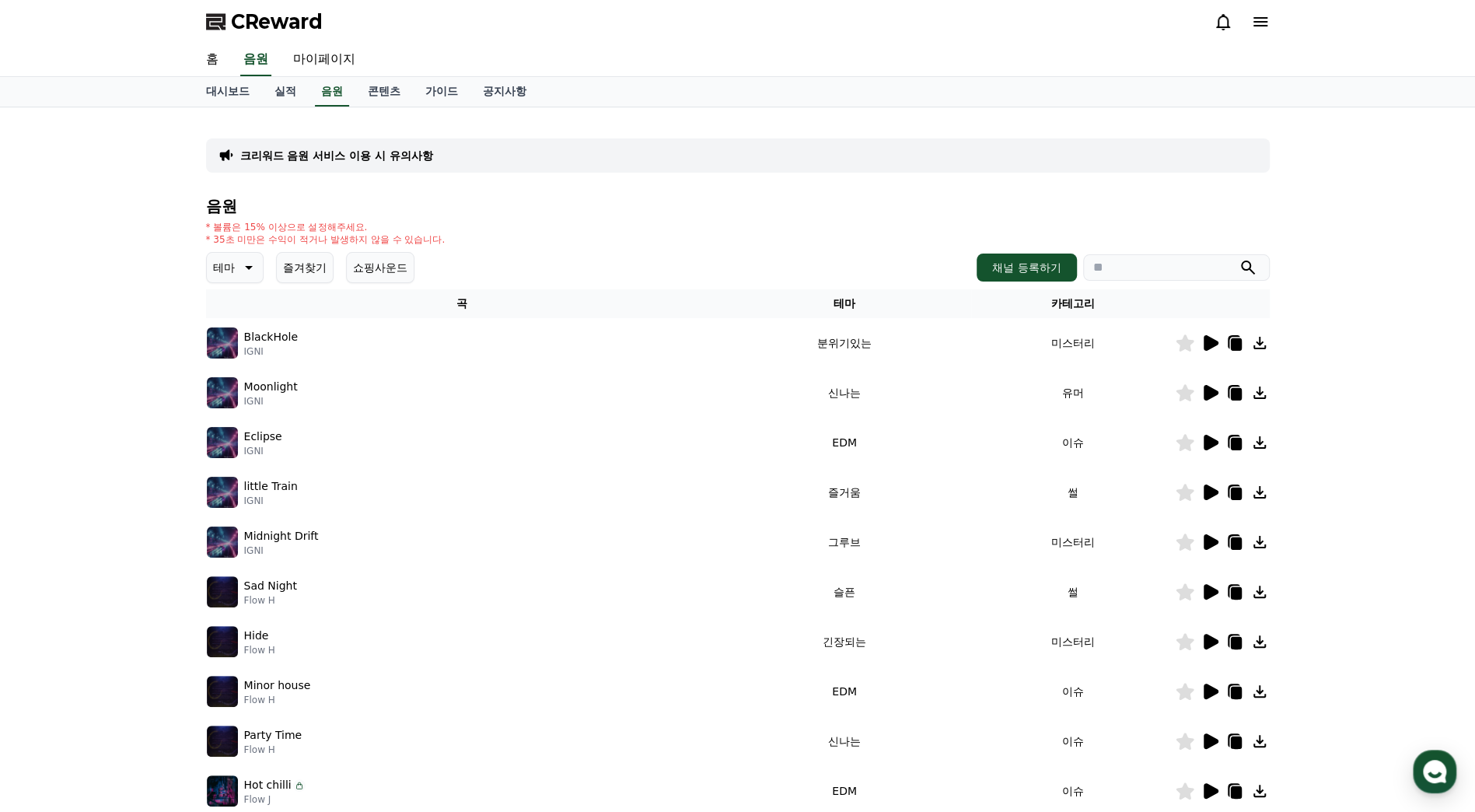
click at [252, 271] on icon at bounding box center [248, 268] width 18 height 18
click at [249, 317] on button "호기심" at bounding box center [230, 311] width 45 height 34
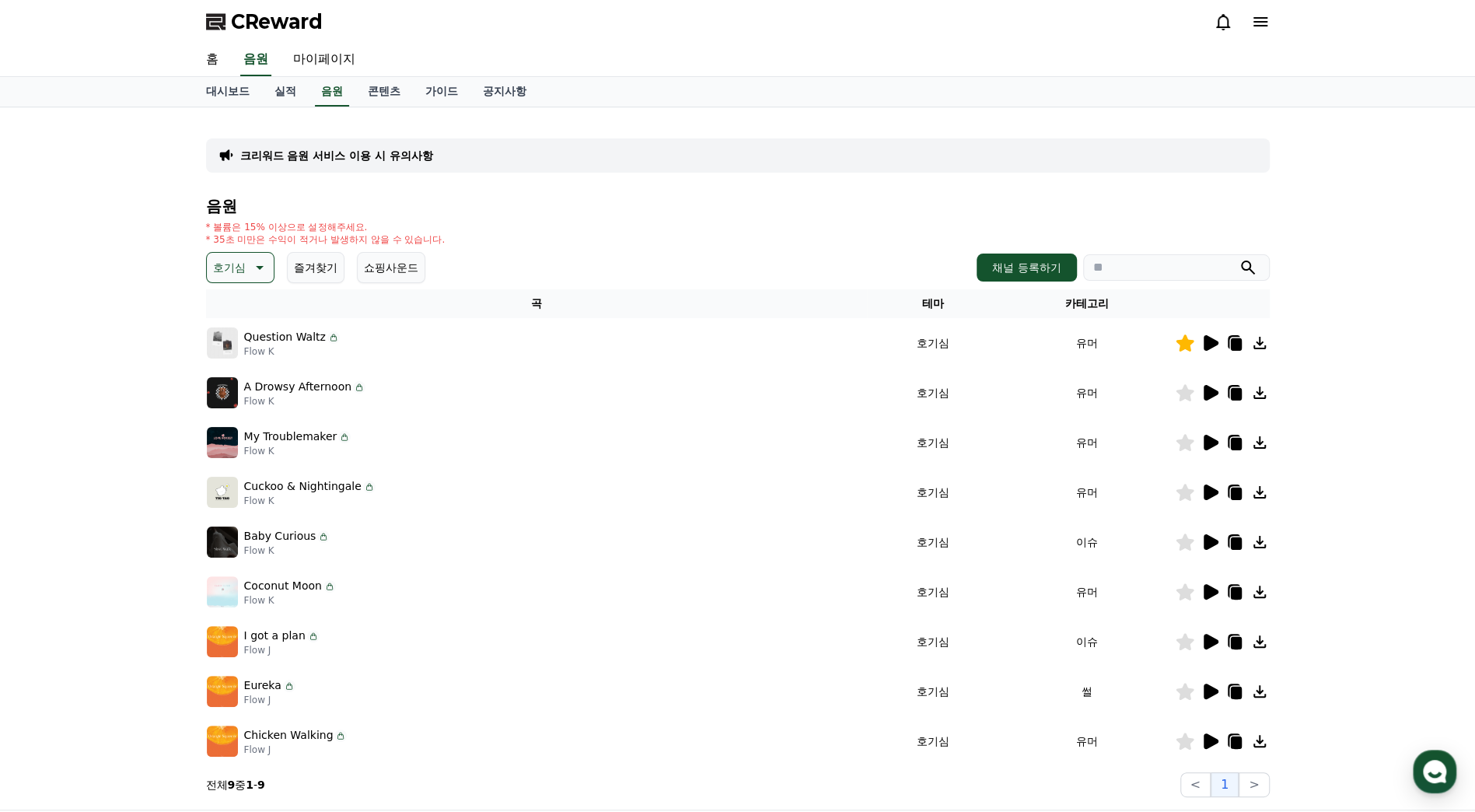
click at [1216, 346] on icon at bounding box center [1210, 343] width 18 height 18
